Goal: Task Accomplishment & Management: Manage account settings

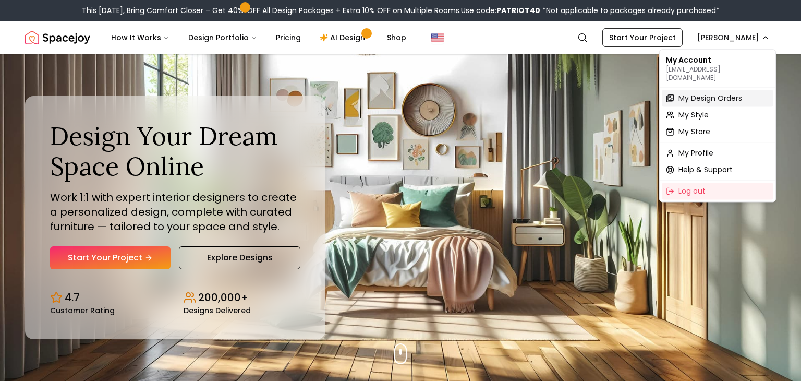
click at [703, 93] on span "My Design Orders" at bounding box center [710, 98] width 64 height 10
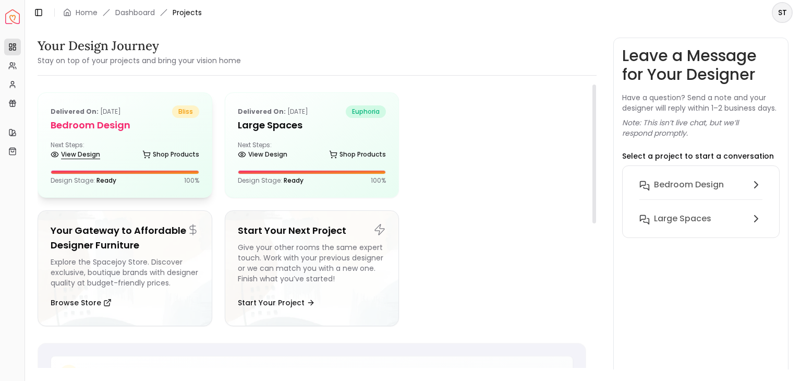
click at [96, 152] on link "View Design" at bounding box center [76, 154] width 50 height 15
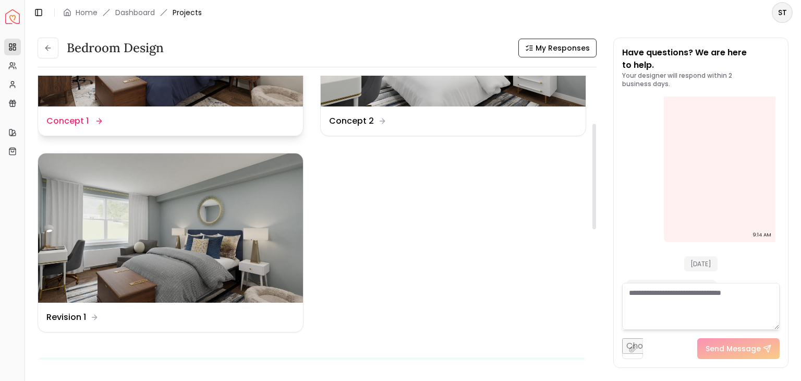
scroll to position [128, 0]
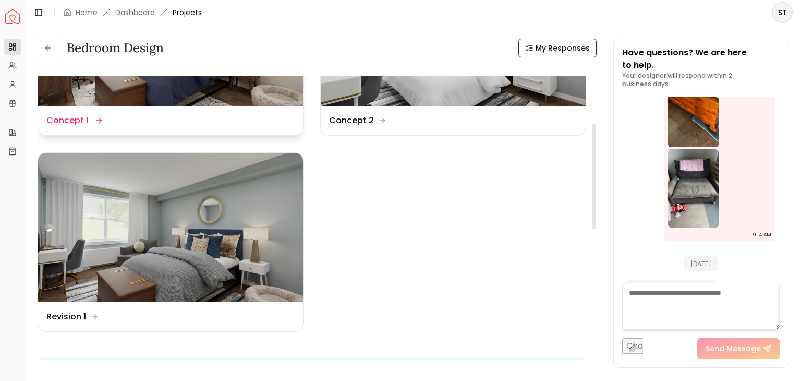
click at [243, 180] on img at bounding box center [170, 227] width 265 height 149
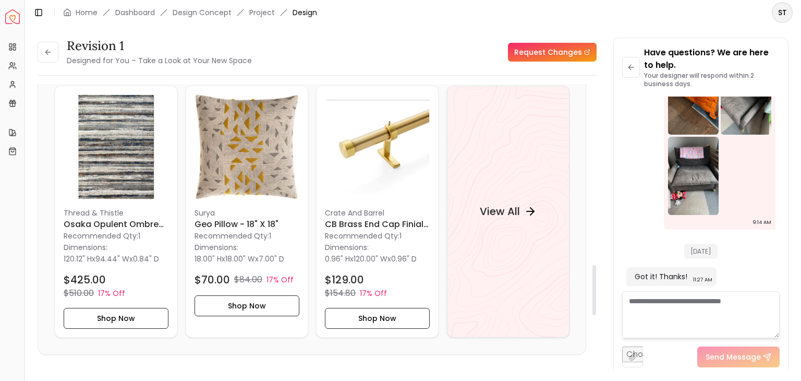
scroll to position [1019, 0]
click at [524, 198] on div "View All" at bounding box center [508, 210] width 82 height 31
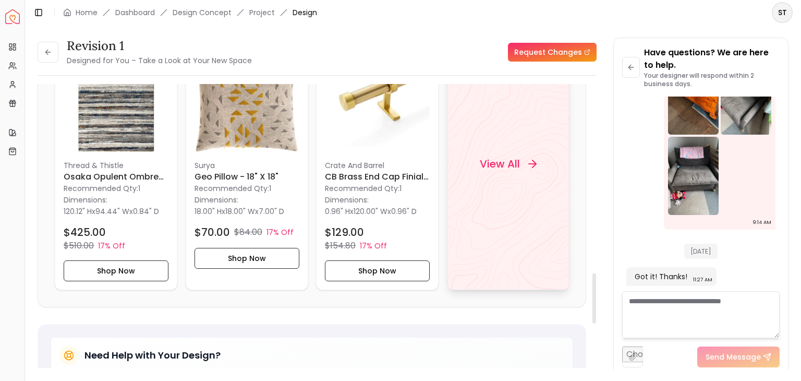
scroll to position [1063, 0]
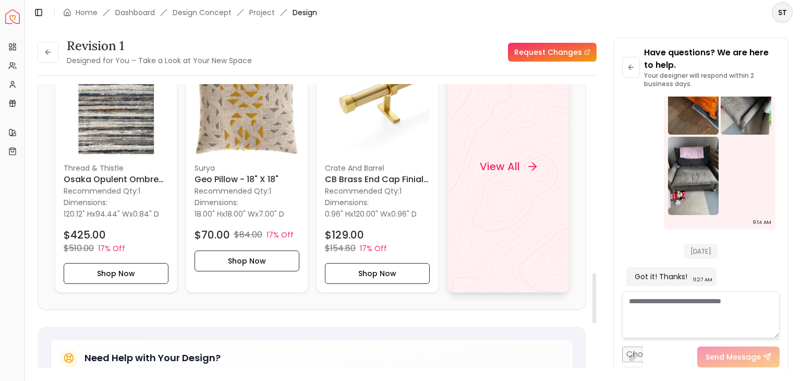
click at [514, 201] on div "View All" at bounding box center [508, 167] width 123 height 252
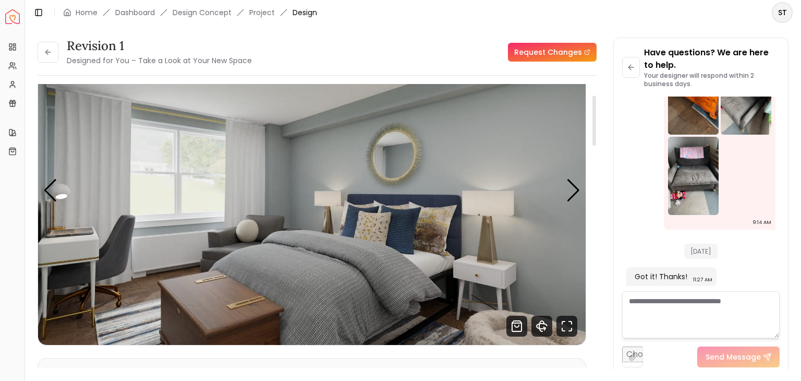
scroll to position [44, 0]
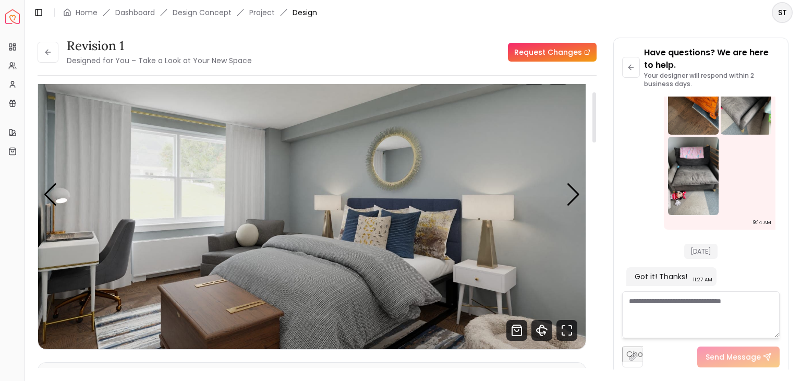
click at [581, 197] on img "1 / 4" at bounding box center [311, 195] width 547 height 308
click at [577, 196] on div "Next slide" at bounding box center [573, 194] width 14 height 23
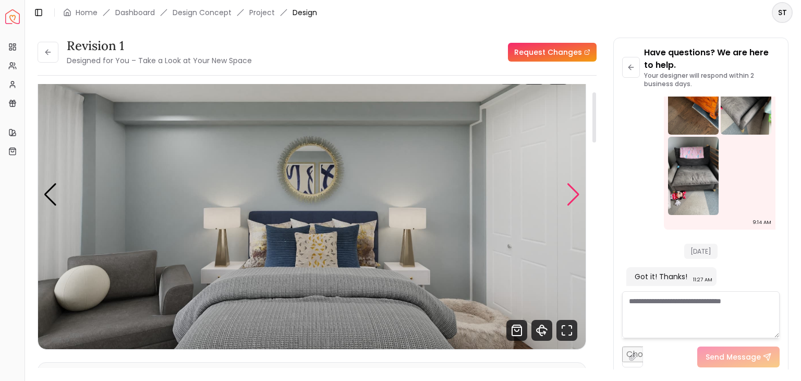
click at [577, 196] on div "Next slide" at bounding box center [573, 194] width 14 height 23
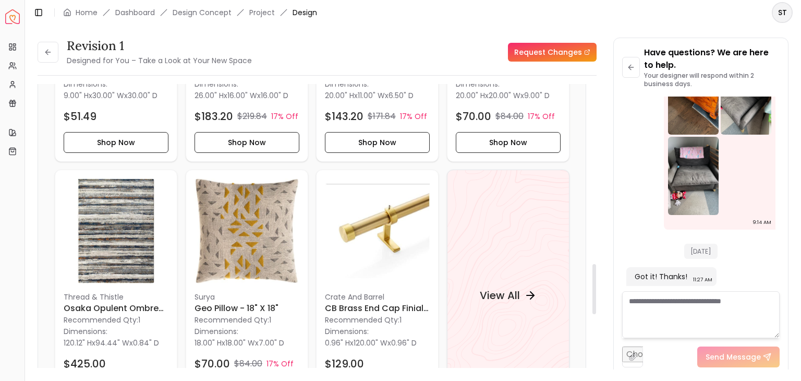
scroll to position [1011, 0]
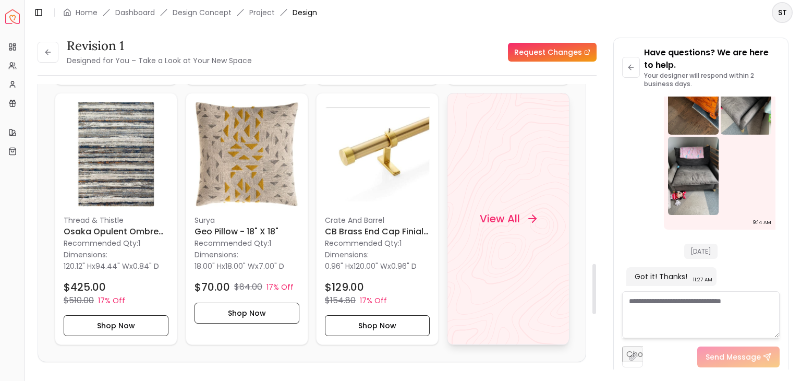
click at [507, 201] on div "View All" at bounding box center [508, 219] width 123 height 252
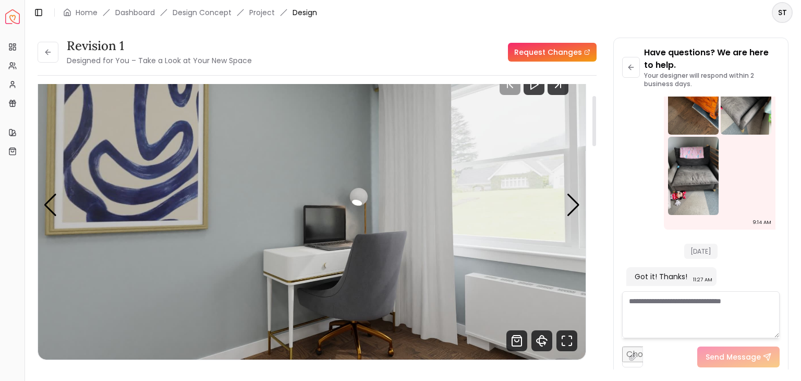
scroll to position [0, 0]
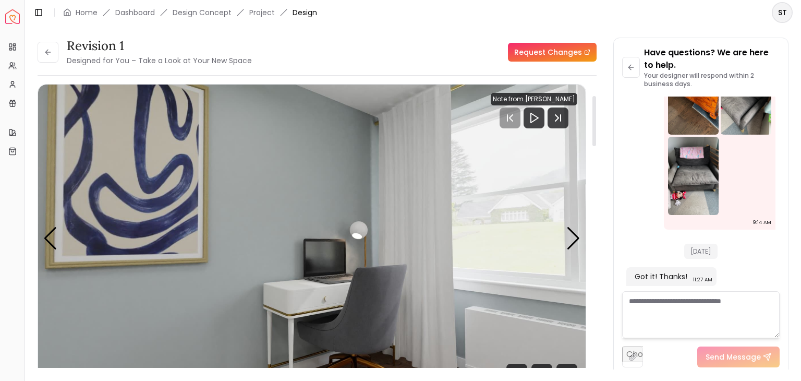
drag, startPoint x: 595, startPoint y: 293, endPoint x: 608, endPoint y: 113, distance: 180.8
click at [596, 113] on div at bounding box center [594, 121] width 4 height 50
click at [42, 55] on button at bounding box center [48, 52] width 21 height 21
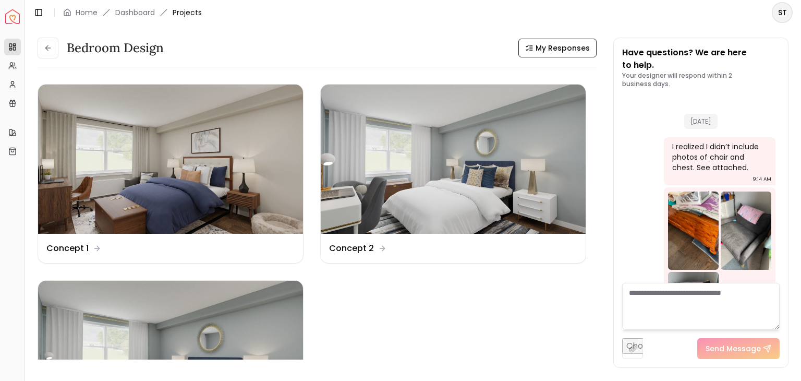
scroll to position [123, 0]
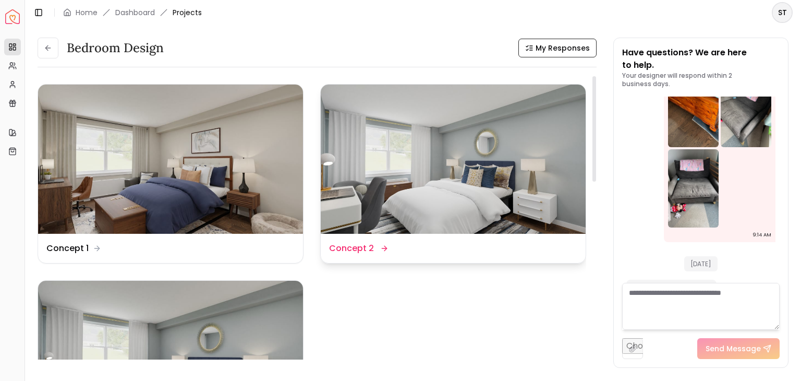
click at [469, 150] on img at bounding box center [453, 158] width 265 height 149
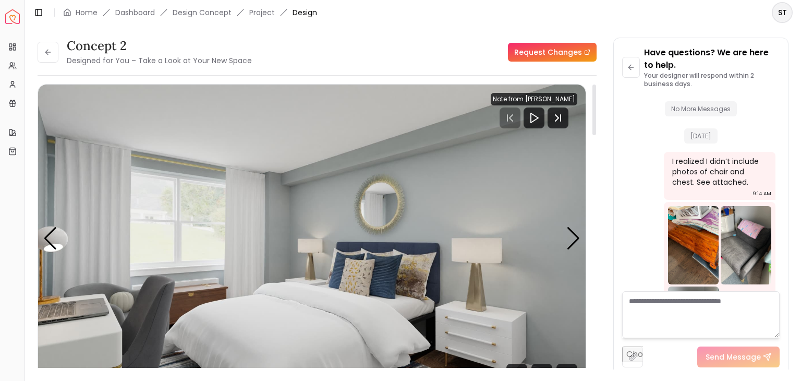
click at [449, 61] on div "Concept 2 Designed for You – Take a Look at Your New Space Request Changes" at bounding box center [317, 52] width 559 height 29
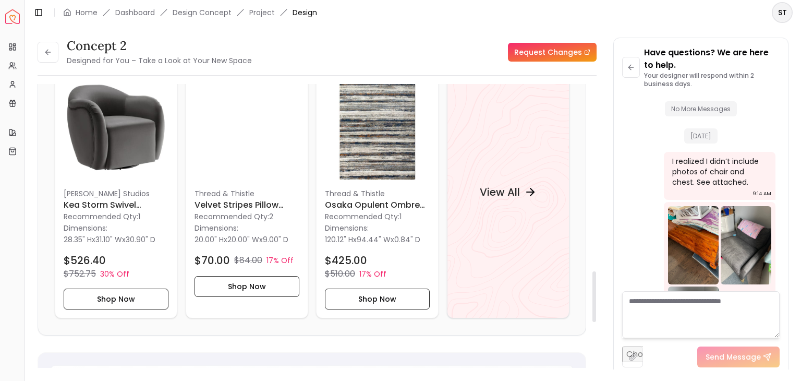
scroll to position [1044, 0]
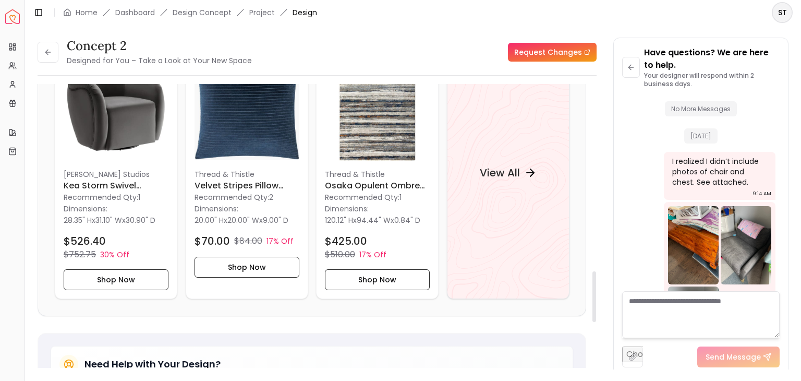
drag, startPoint x: 594, startPoint y: 127, endPoint x: 583, endPoint y: 314, distance: 186.9
click at [592, 314] on div at bounding box center [594, 296] width 4 height 51
click at [544, 169] on div "View All" at bounding box center [508, 172] width 82 height 31
click at [57, 47] on button at bounding box center [48, 52] width 21 height 21
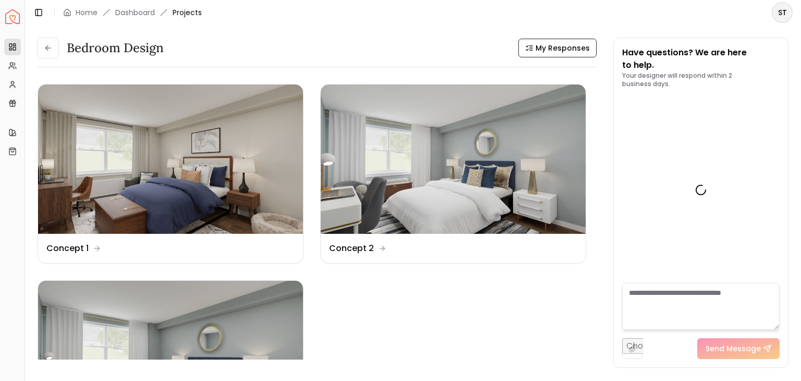
scroll to position [123, 0]
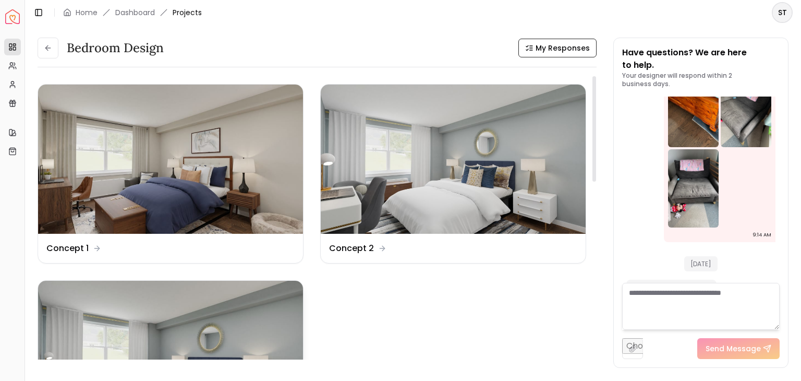
click at [154, 317] on img at bounding box center [170, 354] width 265 height 149
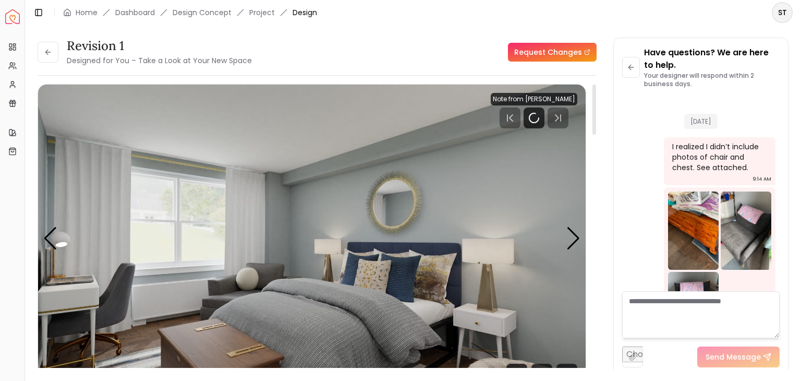
scroll to position [135, 0]
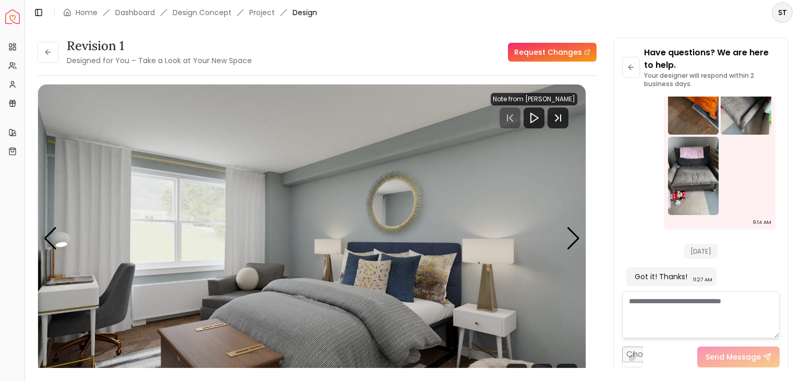
click at [668, 297] on textarea at bounding box center [700, 314] width 157 height 47
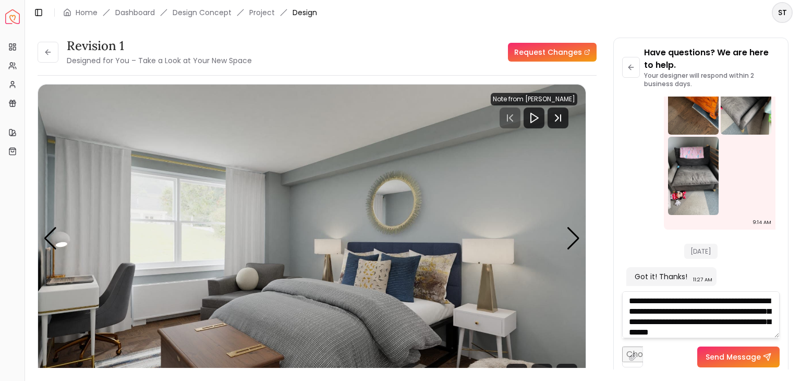
scroll to position [10, 0]
type textarea "**********"
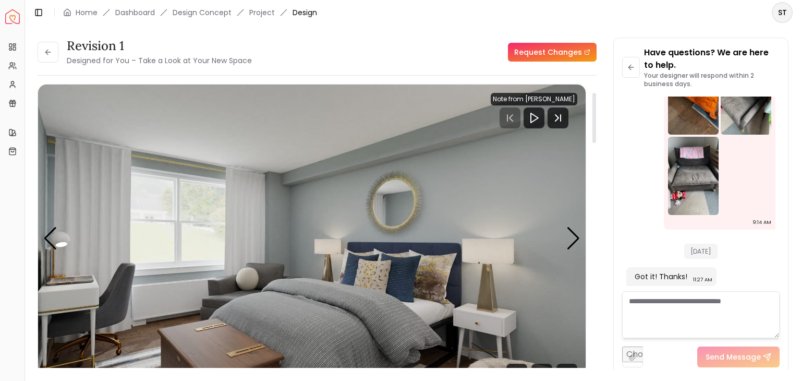
scroll to position [105, 0]
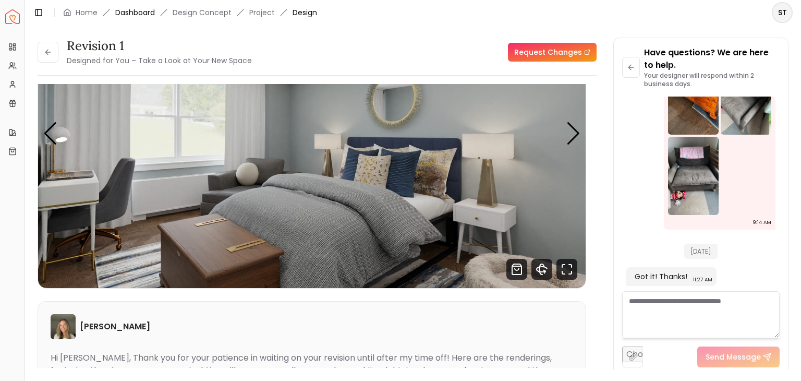
click at [145, 13] on link "Dashboard" at bounding box center [135, 12] width 40 height 10
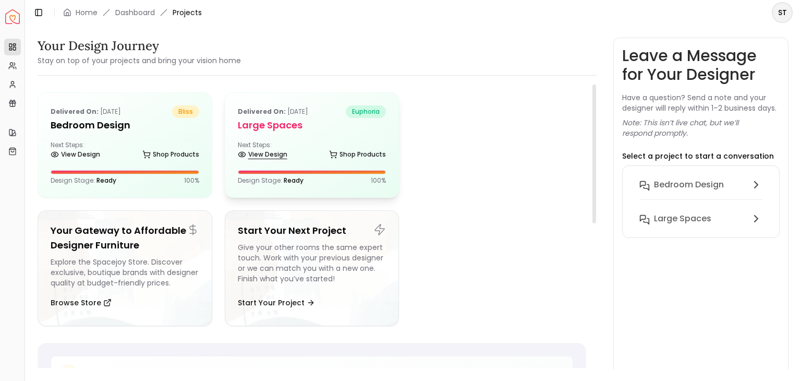
click at [277, 156] on link "View Design" at bounding box center [263, 154] width 50 height 15
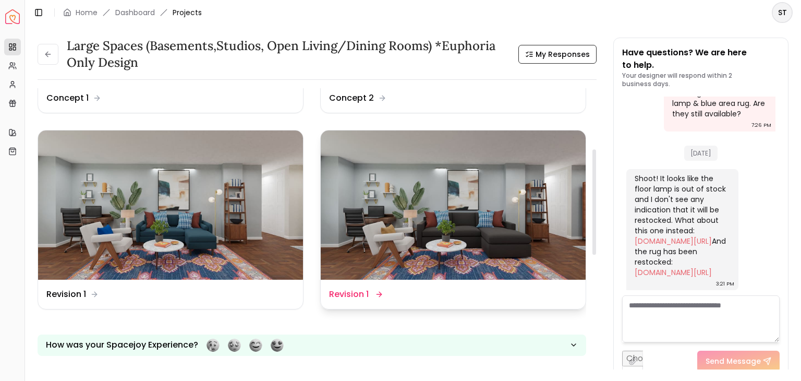
scroll to position [156, 0]
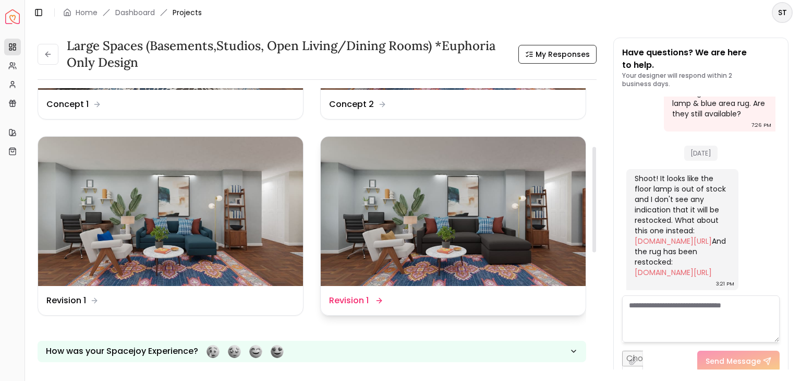
click at [349, 241] on img at bounding box center [453, 211] width 265 height 149
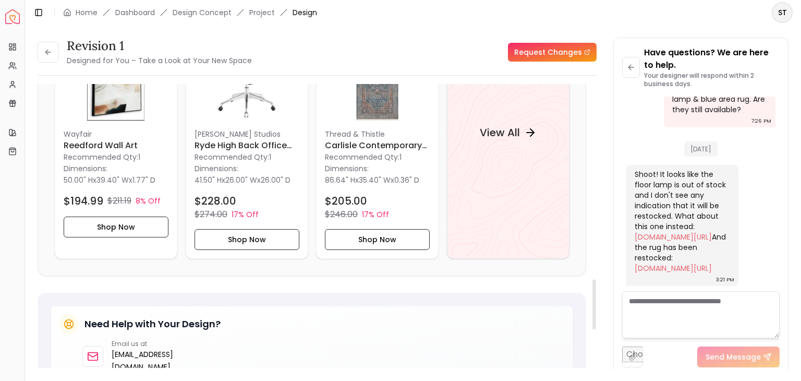
scroll to position [1104, 0]
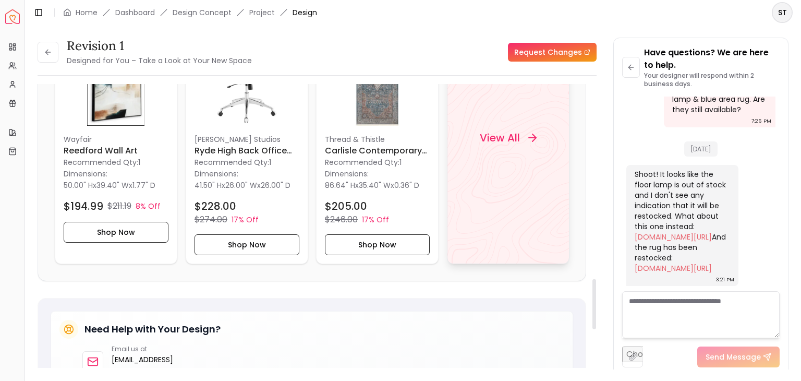
click at [504, 127] on div "View All" at bounding box center [508, 137] width 82 height 31
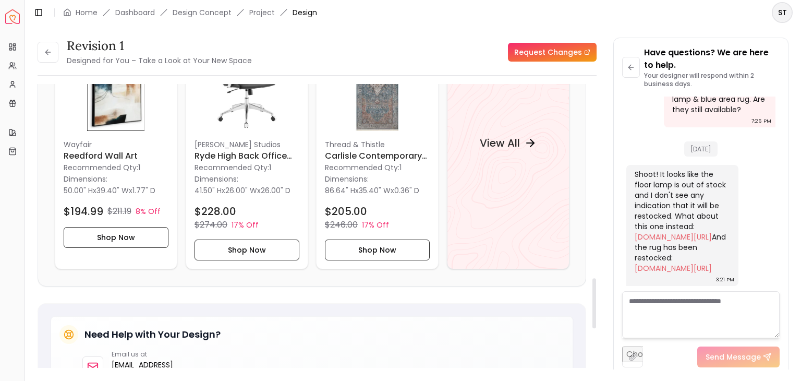
scroll to position [1101, 0]
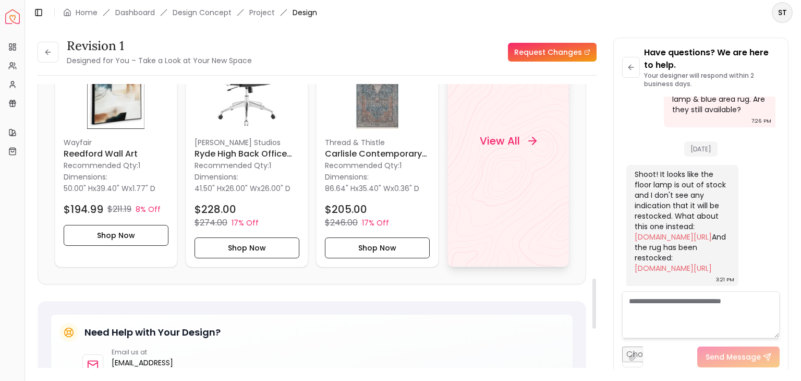
click at [521, 140] on div "View All" at bounding box center [508, 140] width 82 height 31
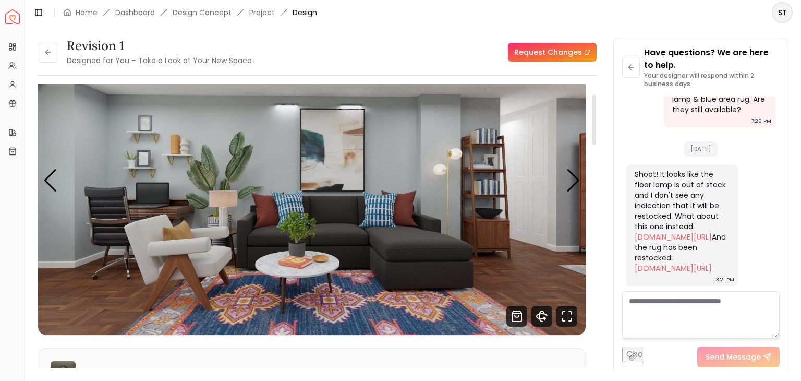
scroll to position [56, 0]
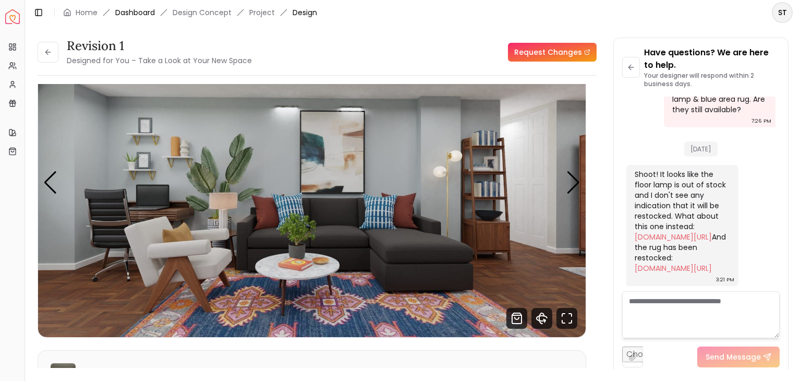
click at [149, 13] on link "Dashboard" at bounding box center [135, 12] width 40 height 10
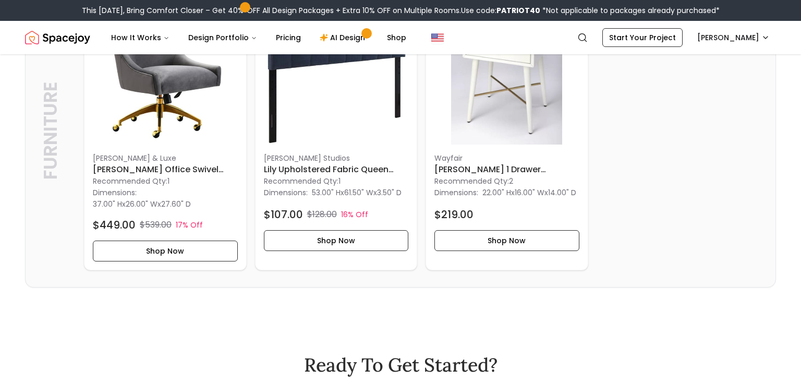
scroll to position [1874, 0]
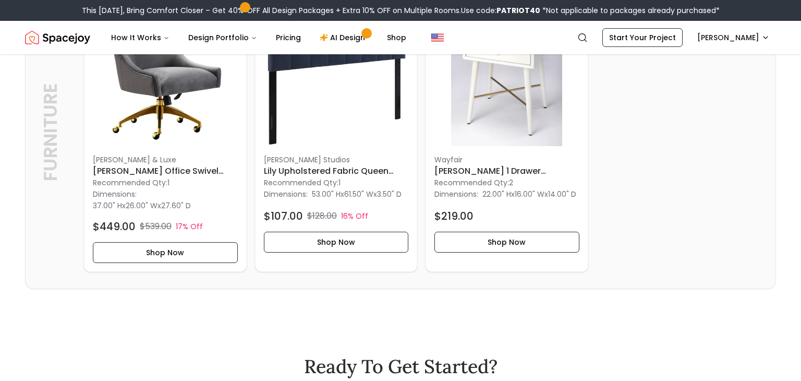
click at [507, 165] on p "Wayfair" at bounding box center [506, 159] width 145 height 10
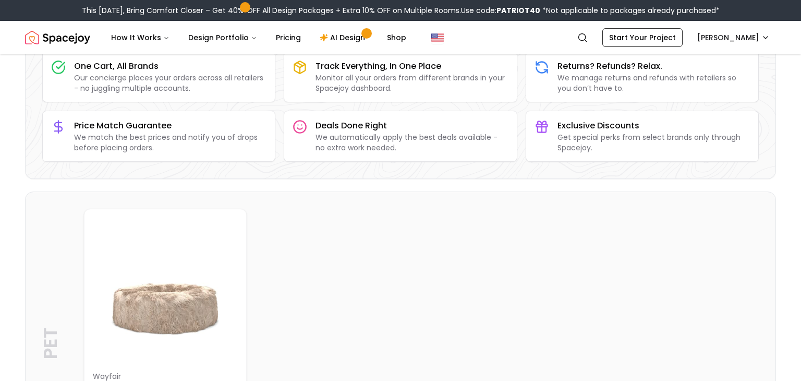
scroll to position [0, 0]
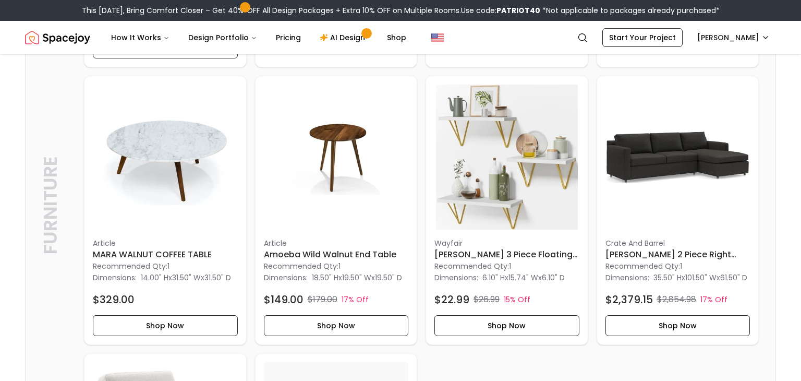
scroll to position [1402, 0]
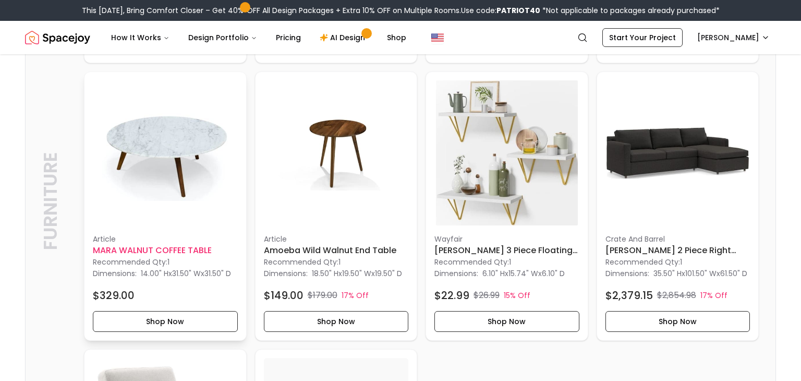
click at [151, 132] on img at bounding box center [165, 152] width 145 height 145
click at [309, 240] on p "Article" at bounding box center [336, 239] width 145 height 10
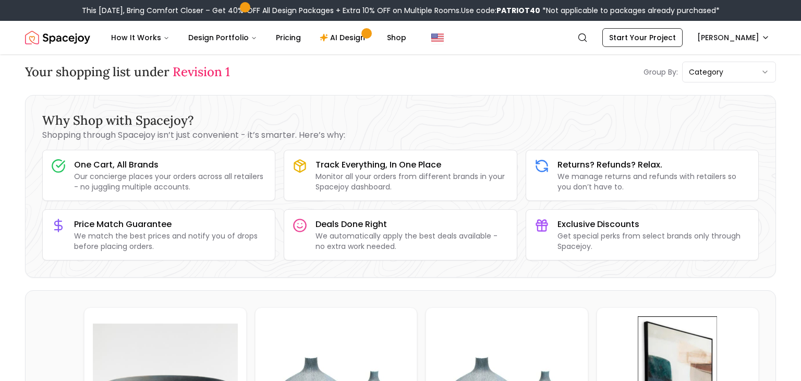
scroll to position [0, 0]
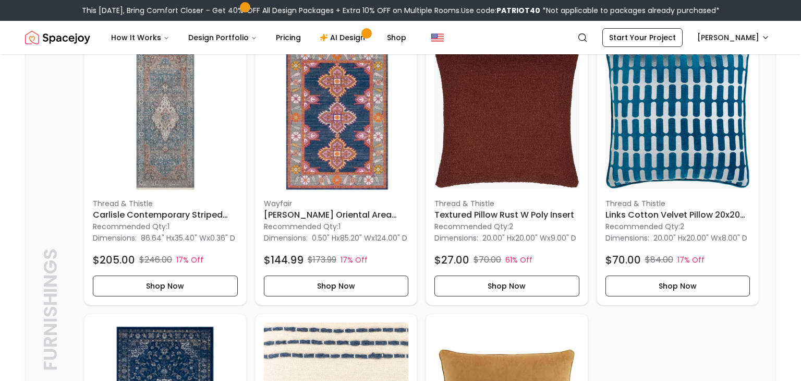
scroll to position [2027, 0]
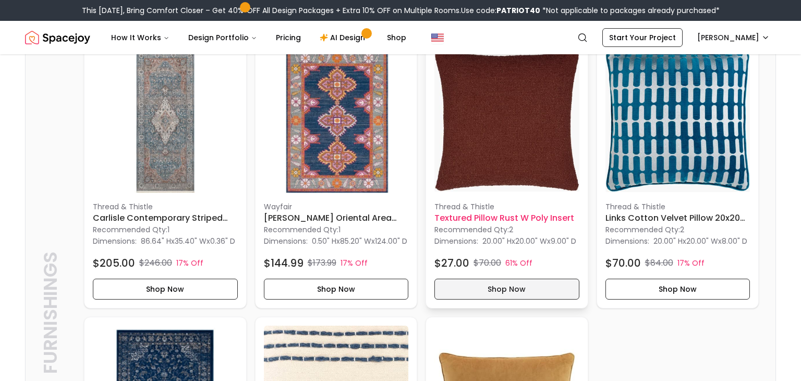
click at [510, 299] on button "Shop Now" at bounding box center [506, 288] width 145 height 21
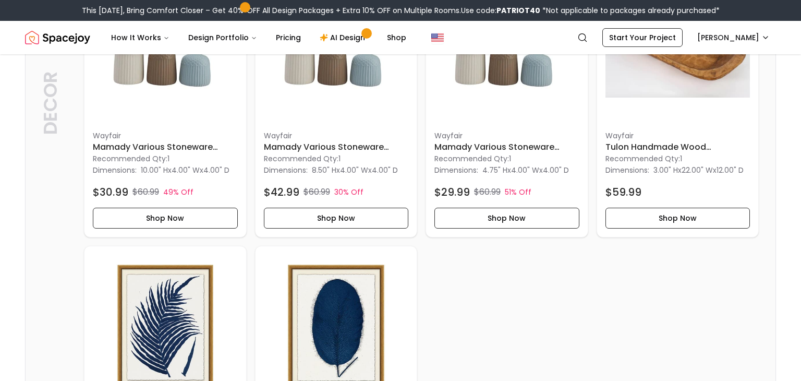
scroll to position [0, 0]
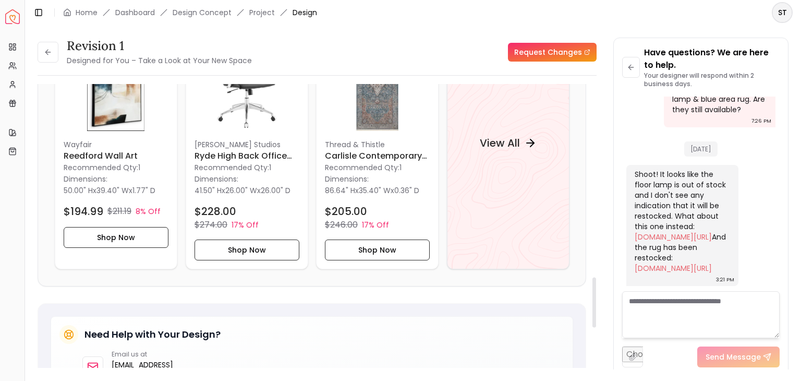
scroll to position [1094, 0]
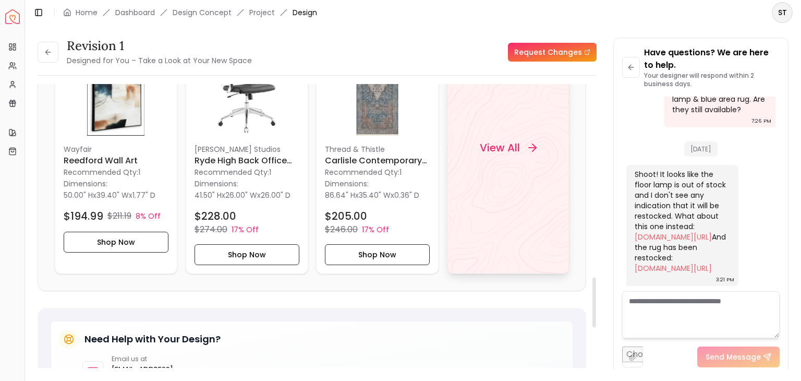
click at [490, 172] on div "View All" at bounding box center [508, 148] width 123 height 252
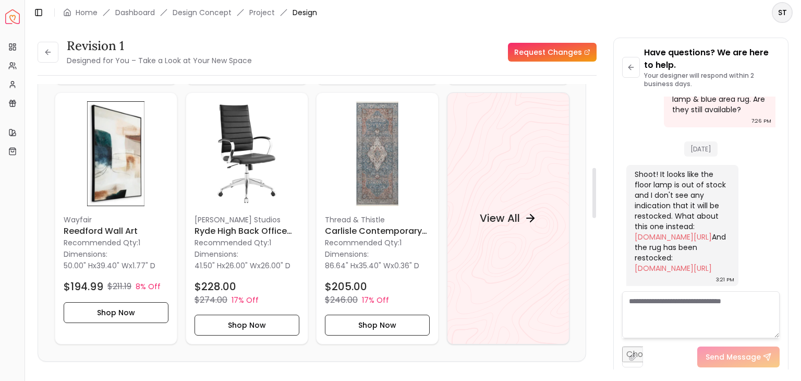
scroll to position [0, 0]
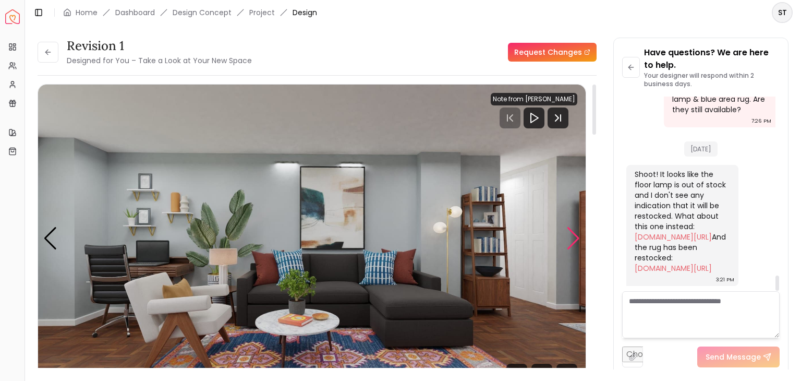
click at [568, 234] on div "Next slide" at bounding box center [573, 238] width 14 height 23
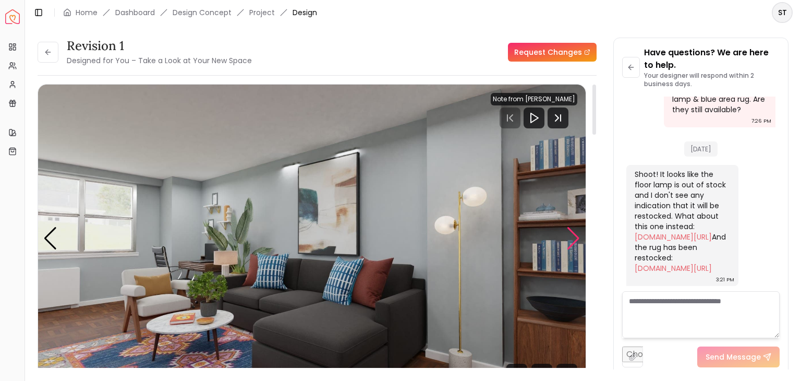
click at [568, 234] on div "Next slide" at bounding box center [573, 238] width 14 height 23
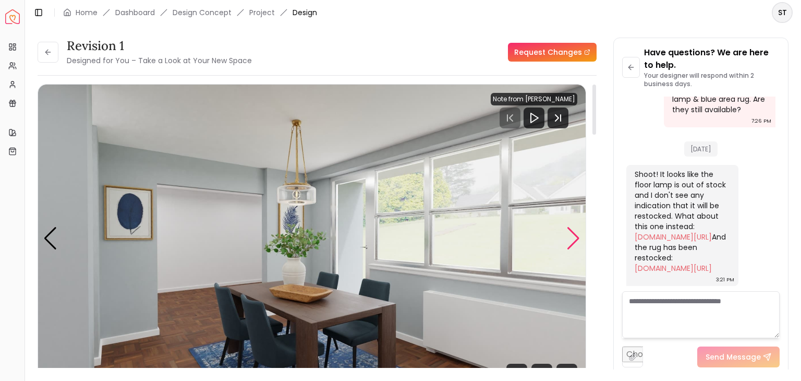
click at [568, 234] on div "Next slide" at bounding box center [573, 238] width 14 height 23
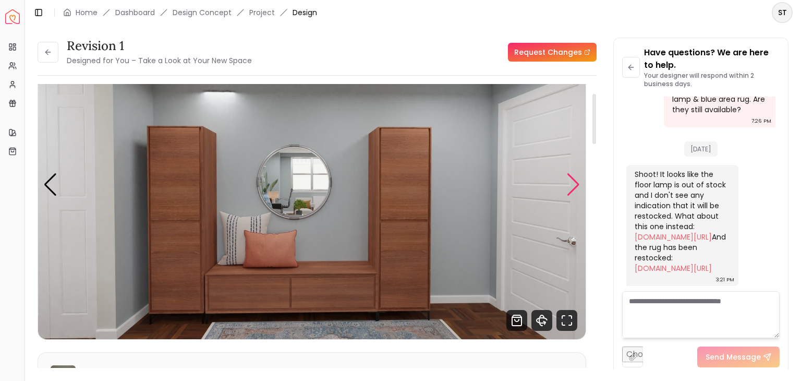
scroll to position [54, 0]
click at [570, 191] on div "Next slide" at bounding box center [573, 184] width 14 height 23
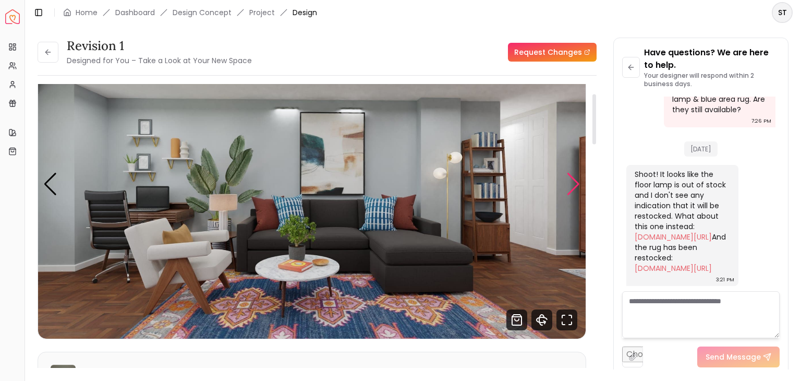
click at [570, 191] on div "Next slide" at bounding box center [573, 184] width 14 height 23
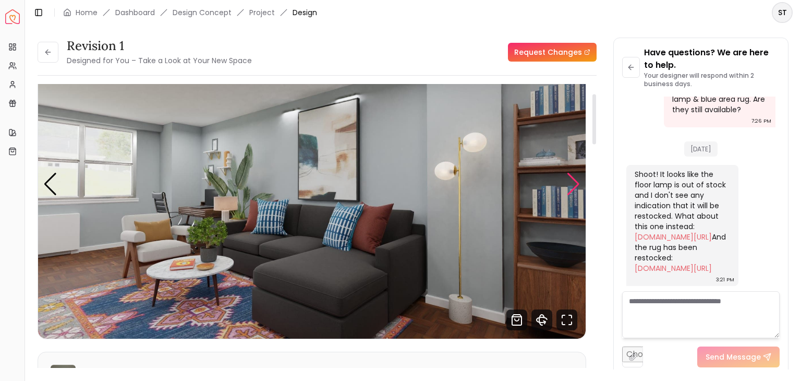
click at [570, 191] on div "Next slide" at bounding box center [573, 184] width 14 height 23
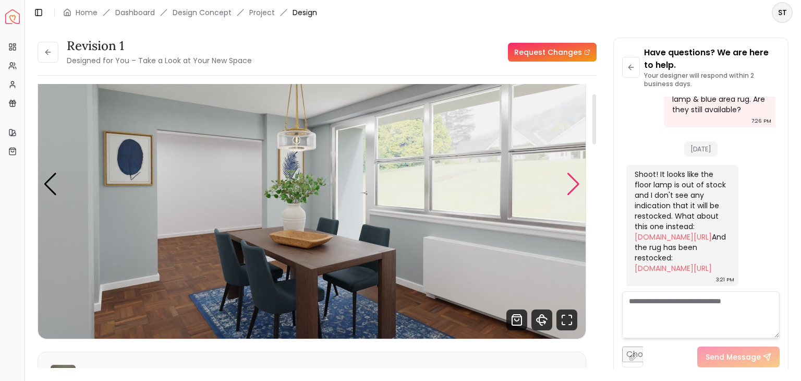
click at [570, 191] on div "Next slide" at bounding box center [573, 184] width 14 height 23
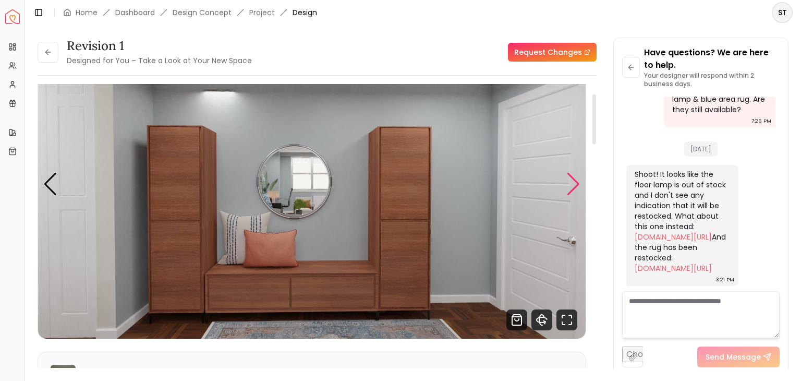
click at [570, 191] on div "Next slide" at bounding box center [573, 184] width 14 height 23
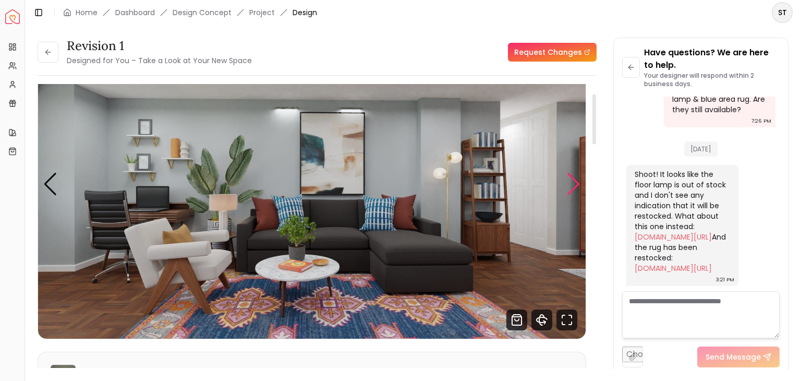
click at [570, 191] on div "Next slide" at bounding box center [573, 184] width 14 height 23
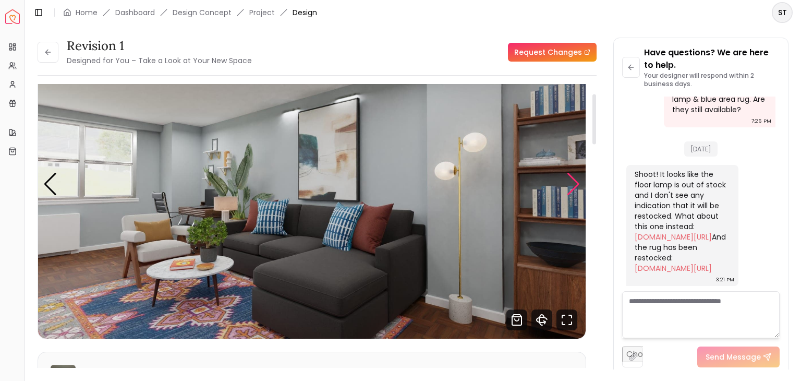
click at [570, 191] on div "Next slide" at bounding box center [573, 184] width 14 height 23
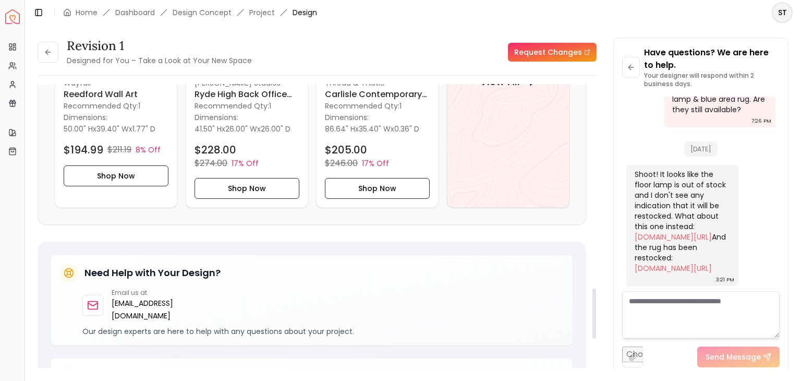
scroll to position [1153, 0]
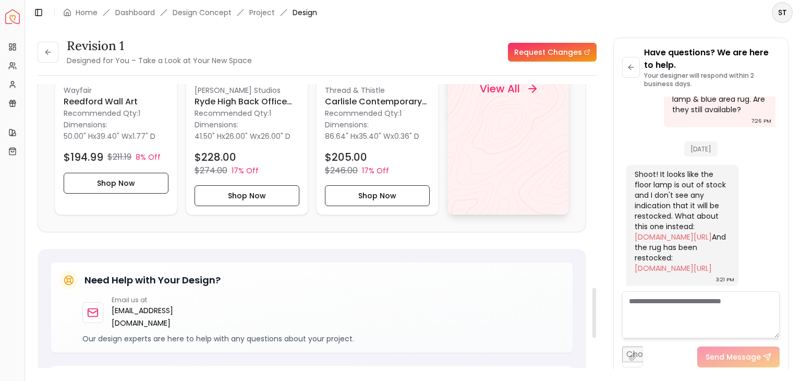
click at [503, 134] on div "View All" at bounding box center [508, 89] width 123 height 252
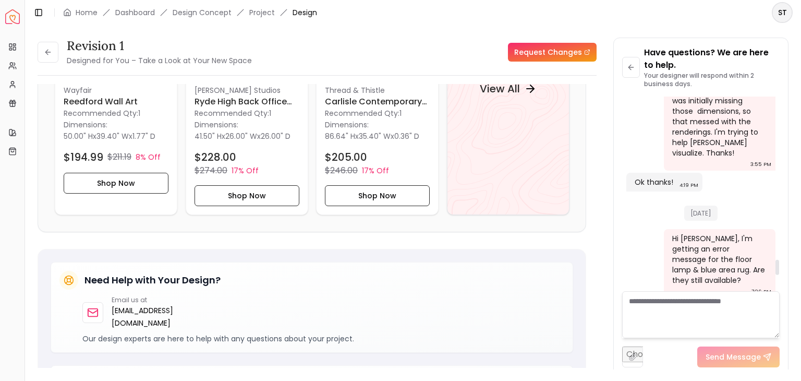
scroll to position [2288, 0]
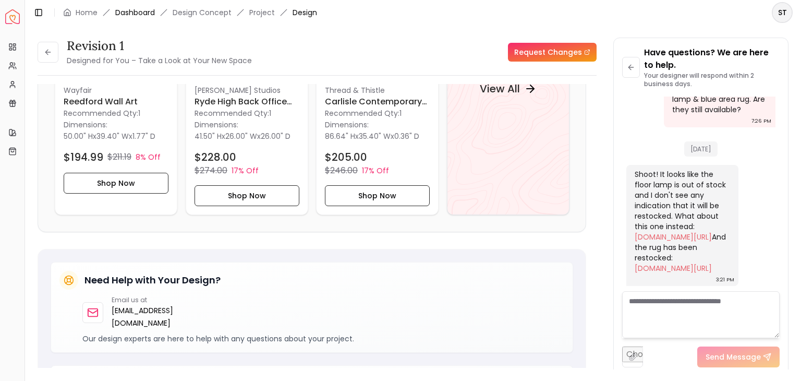
click at [137, 13] on link "Dashboard" at bounding box center [135, 12] width 40 height 10
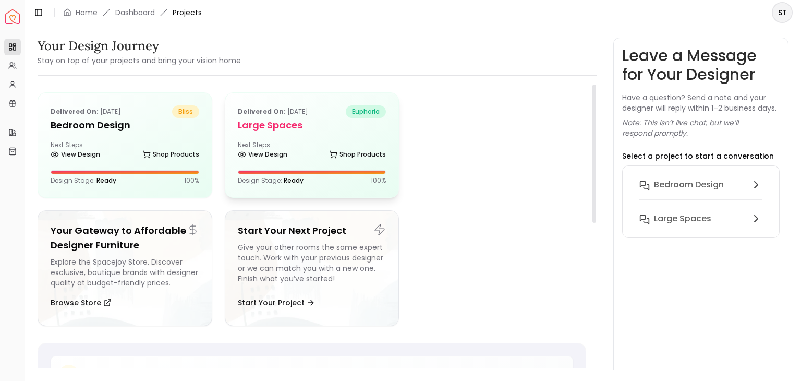
click at [291, 127] on h5 "Large Spaces" at bounding box center [312, 125] width 149 height 15
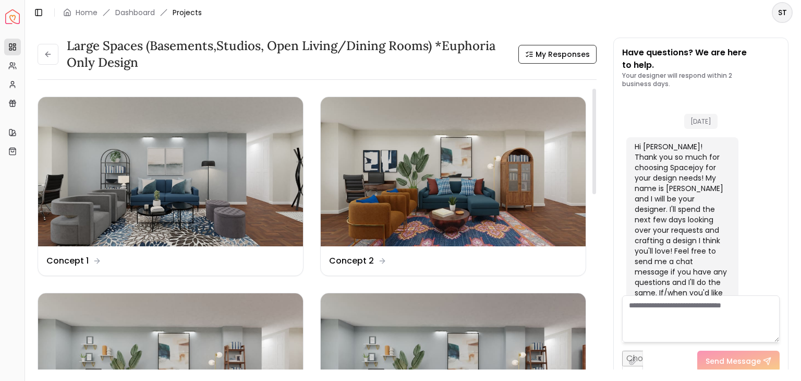
scroll to position [2263, 0]
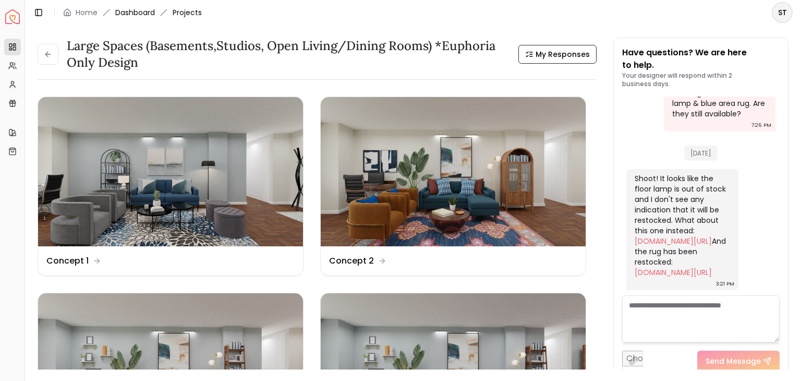
click at [126, 13] on link "Dashboard" at bounding box center [135, 12] width 40 height 10
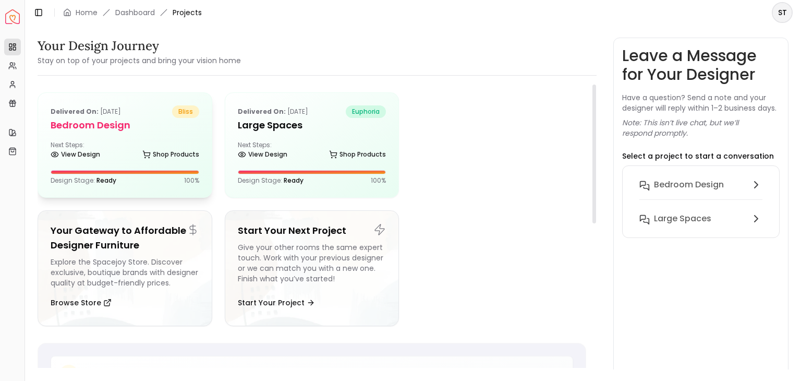
click at [145, 116] on div "Delivered on: Mar 24, 2025 bliss" at bounding box center [125, 111] width 149 height 13
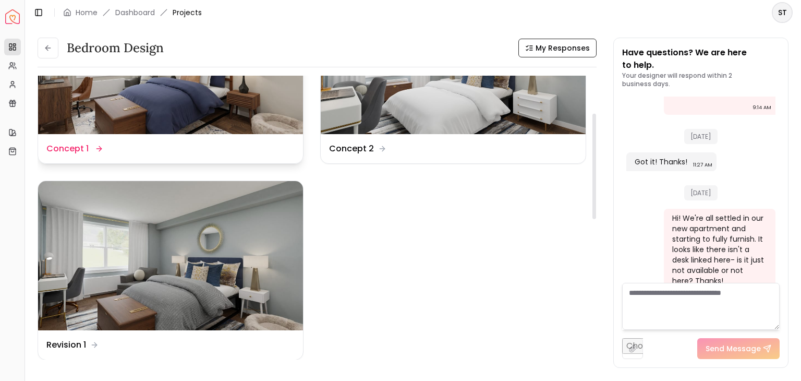
scroll to position [100, 0]
click at [231, 228] on img at bounding box center [170, 254] width 265 height 149
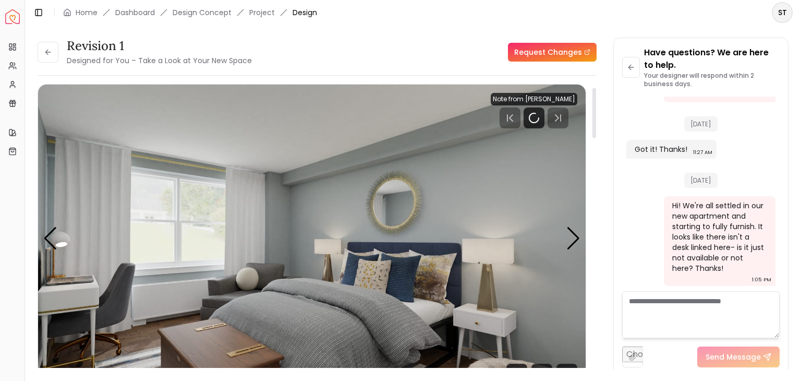
scroll to position [100, 0]
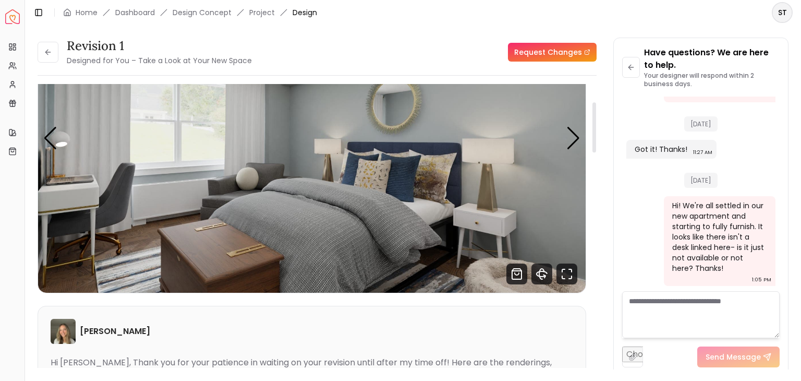
click at [567, 152] on img "1 / 4" at bounding box center [311, 138] width 547 height 308
click at [572, 144] on div "Next slide" at bounding box center [573, 138] width 14 height 23
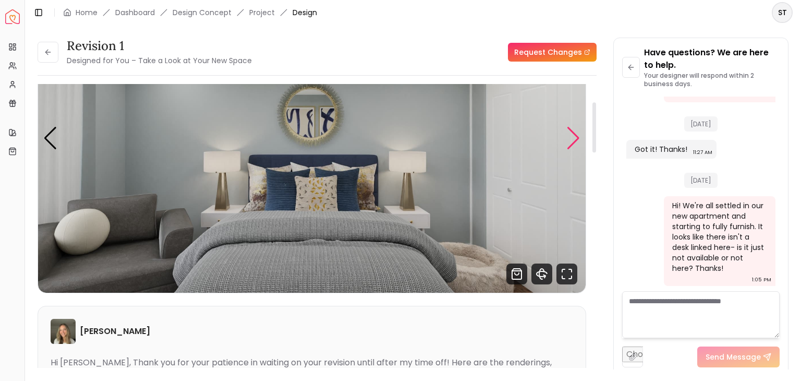
click at [572, 144] on div "Next slide" at bounding box center [573, 138] width 14 height 23
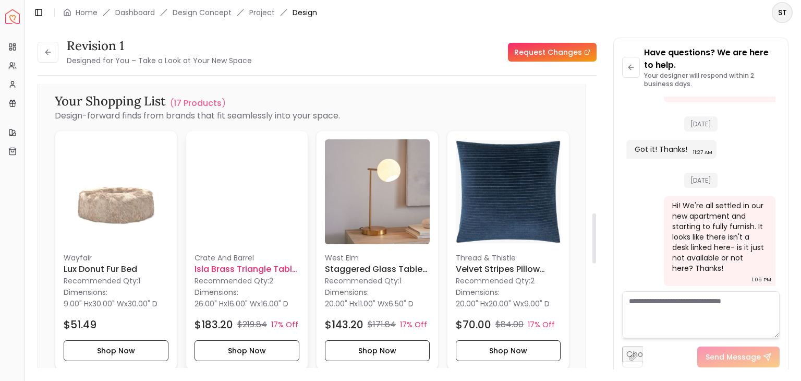
scroll to position [728, 0]
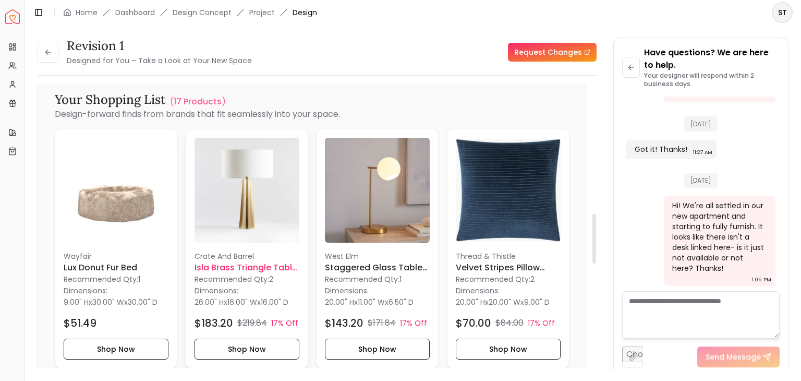
click at [243, 192] on img at bounding box center [246, 190] width 105 height 105
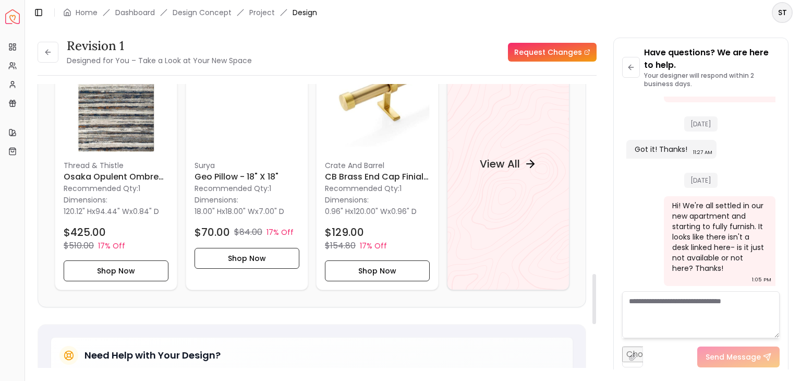
scroll to position [1067, 0]
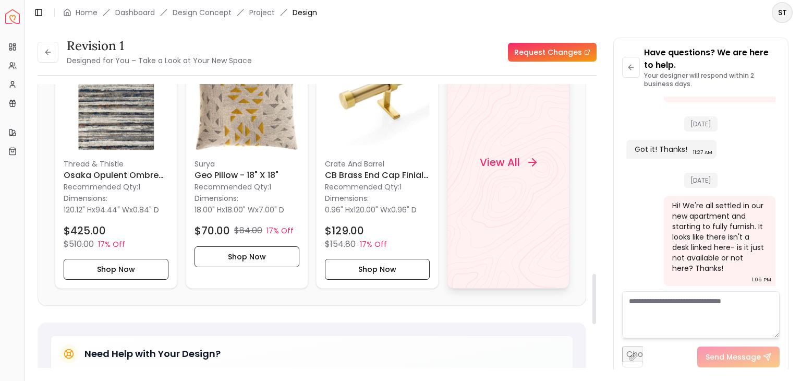
click at [470, 142] on div "View All" at bounding box center [508, 162] width 123 height 252
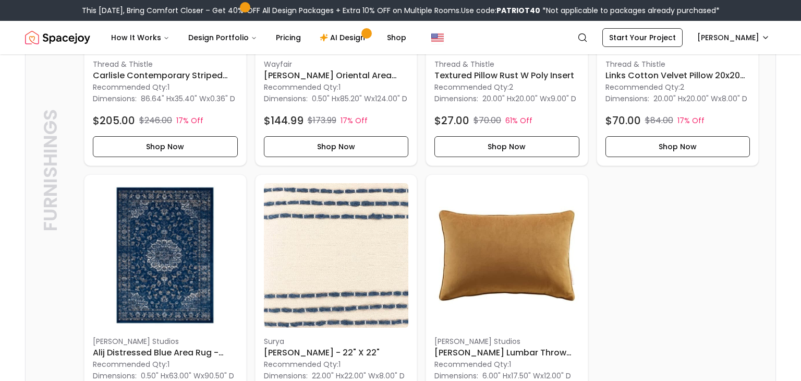
scroll to position [2170, 0]
click at [368, 81] on h6 "[PERSON_NAME] Oriental Area Rug in [GEOGRAPHIC_DATA]-7'10''x10'x3''" at bounding box center [336, 75] width 145 height 13
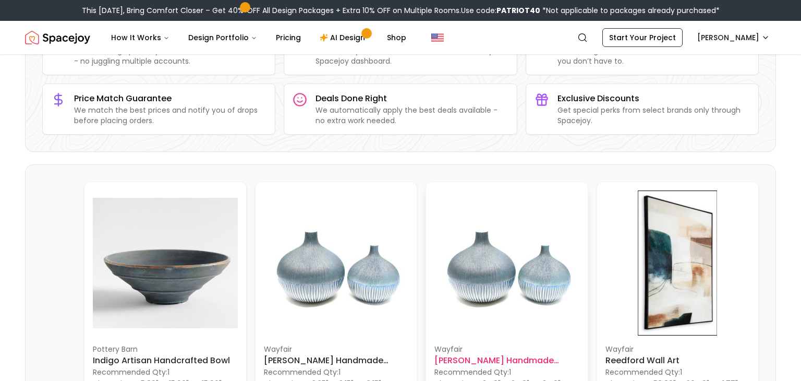
scroll to position [138, 0]
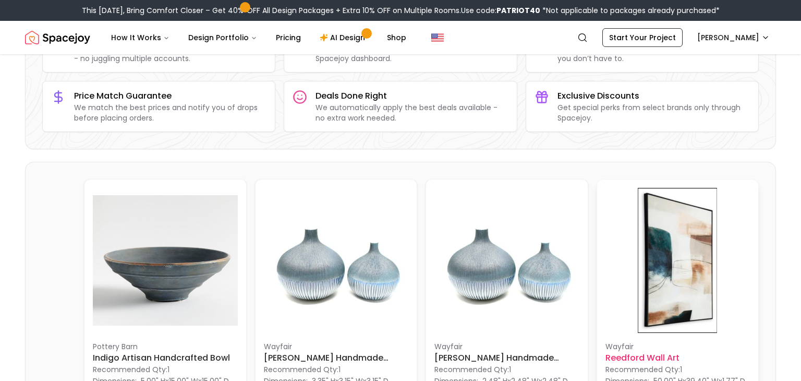
click at [631, 355] on h6 "Reedford Wall Art" at bounding box center [677, 357] width 145 height 13
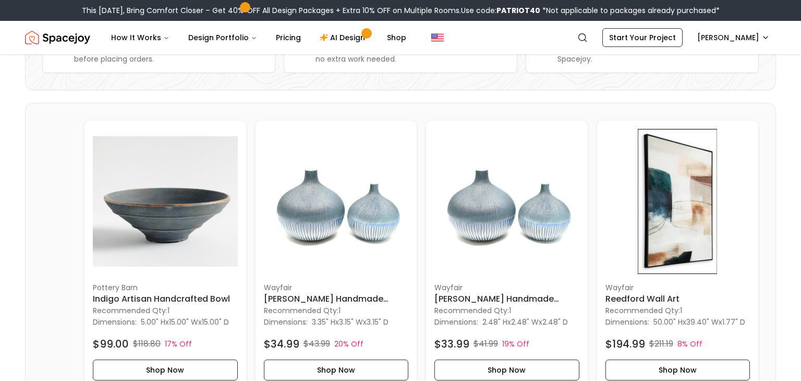
scroll to position [0, 0]
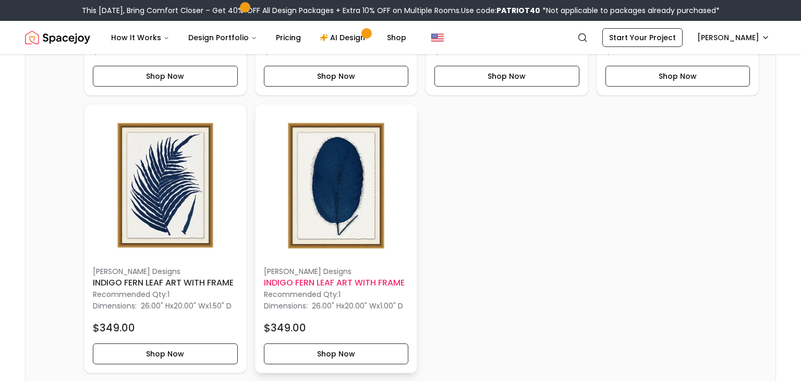
scroll to position [768, 0]
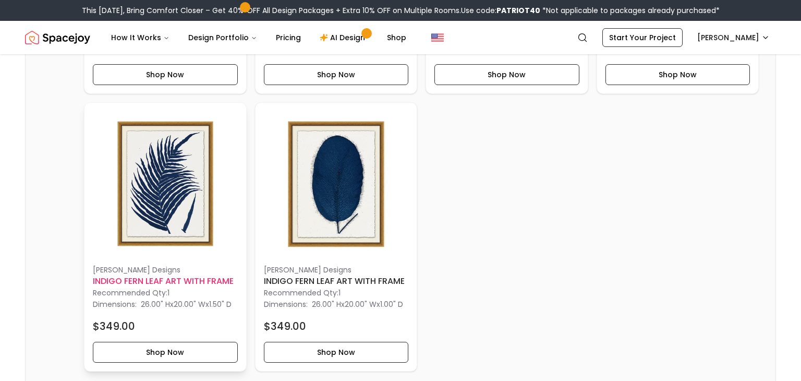
click at [183, 180] on img at bounding box center [165, 183] width 145 height 145
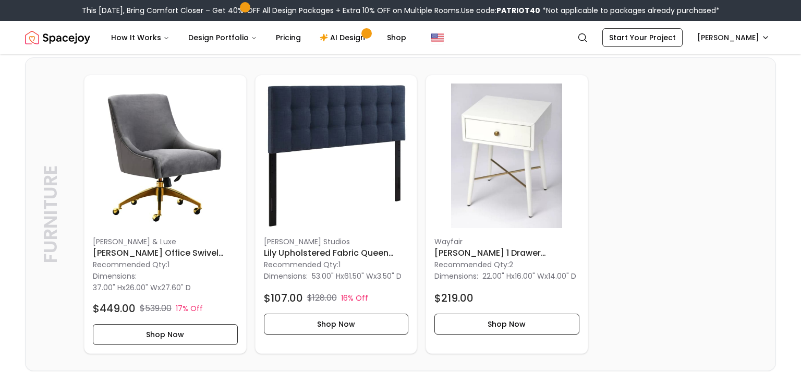
scroll to position [1795, 0]
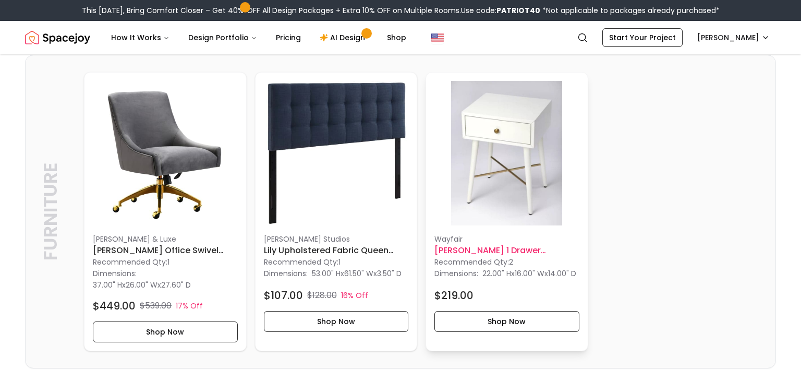
click at [486, 172] on img at bounding box center [506, 153] width 145 height 145
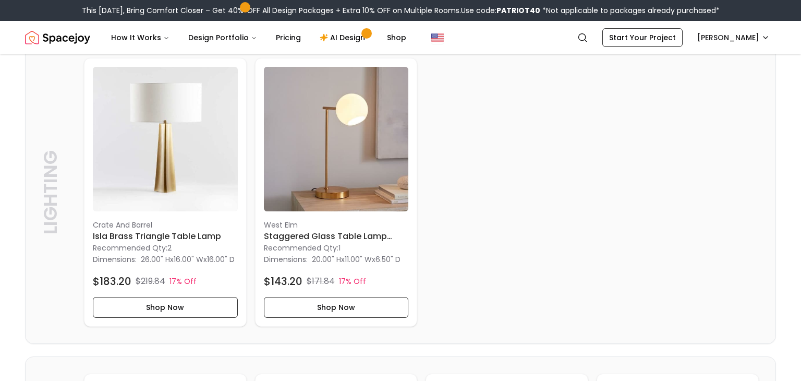
scroll to position [561, 0]
